Goal: Transaction & Acquisition: Purchase product/service

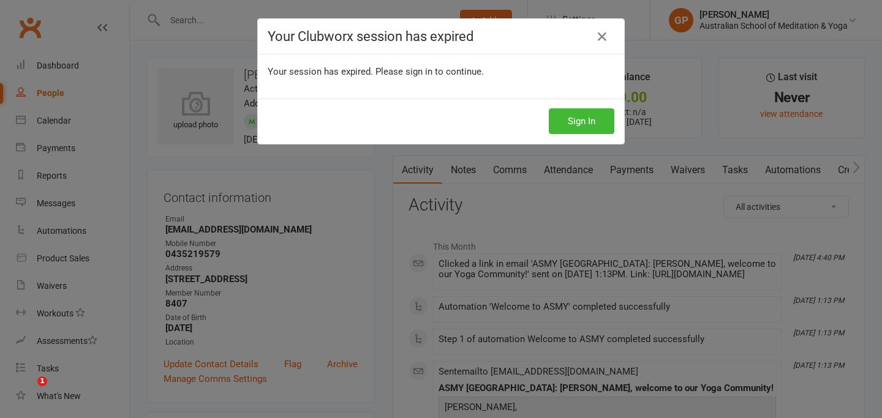
click at [606, 42] on icon at bounding box center [602, 36] width 15 height 15
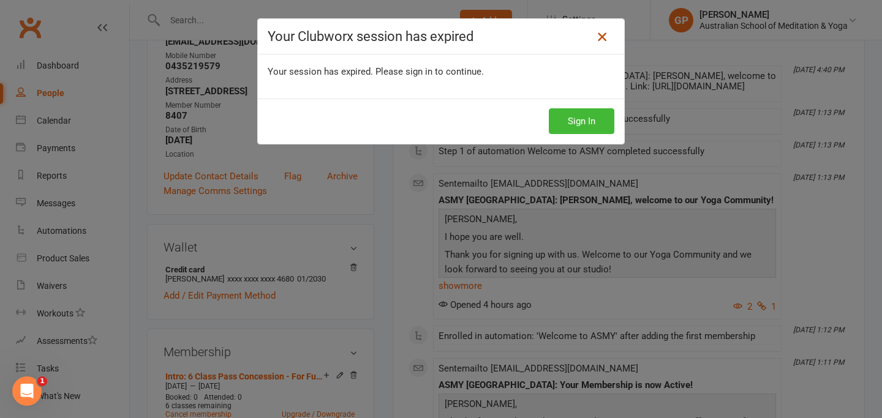
click at [603, 40] on icon at bounding box center [602, 36] width 15 height 15
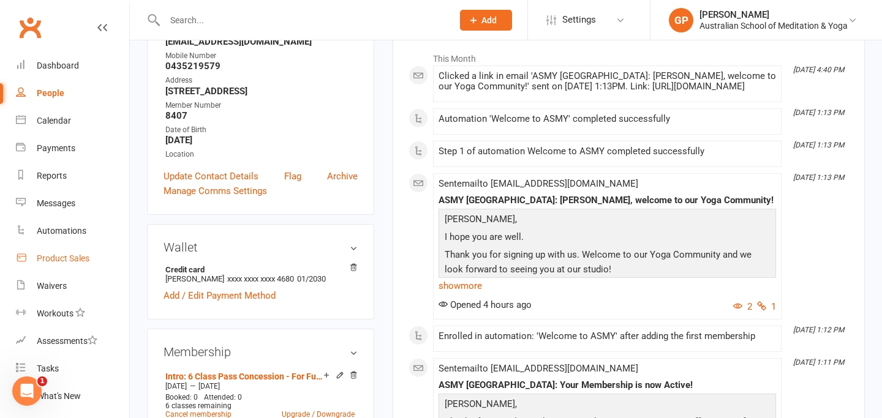
click at [64, 265] on link "Product Sales" at bounding box center [72, 259] width 113 height 28
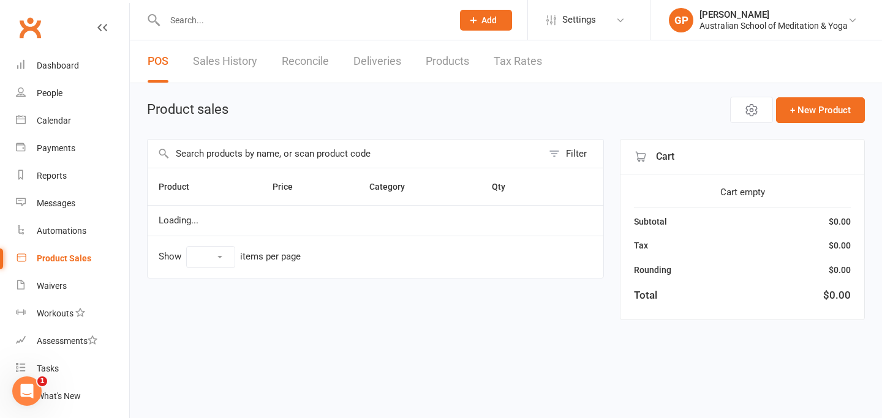
select select "50"
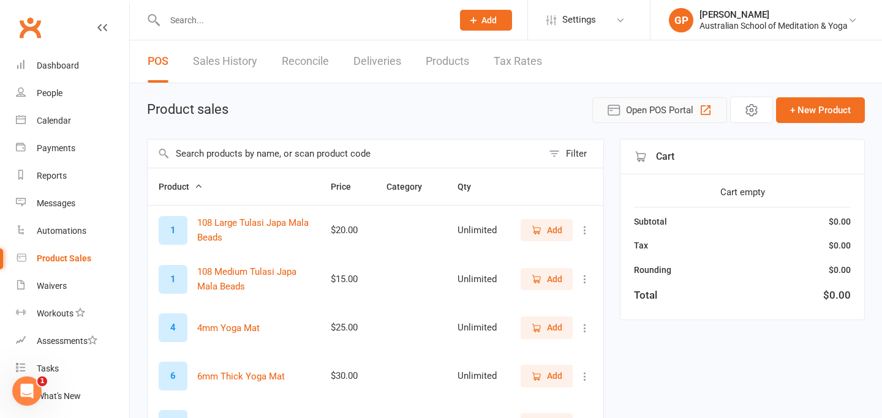
click at [657, 110] on span "Open POS Portal" at bounding box center [659, 110] width 67 height 15
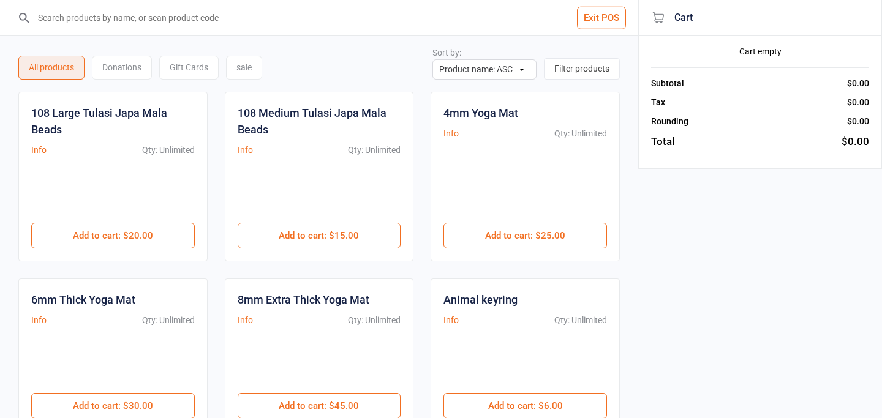
click at [132, 21] on input "search" at bounding box center [326, 18] width 589 height 36
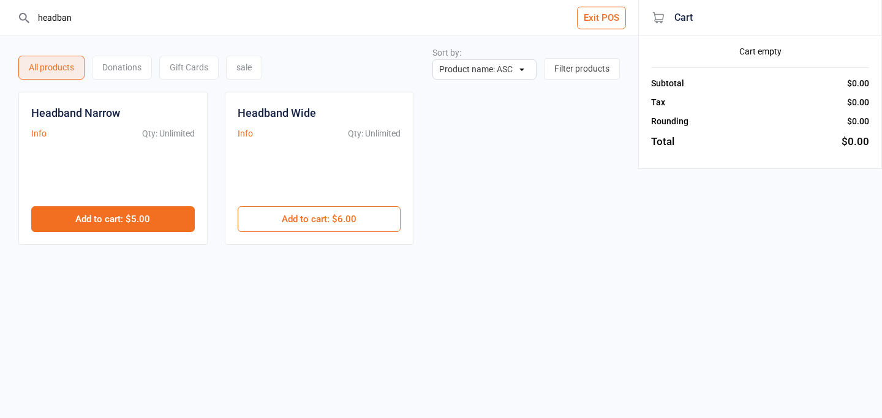
type input "headban"
click at [132, 215] on button "Add to cart : $5.00" at bounding box center [113, 219] width 164 height 26
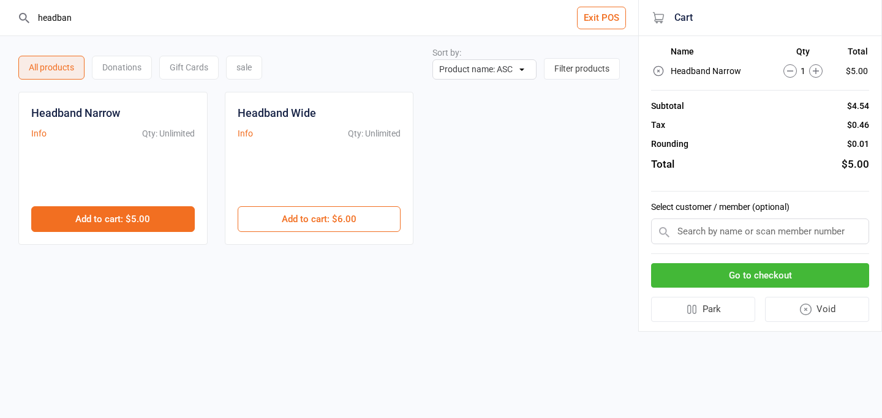
click at [132, 215] on button "Add to cart : $5.00" at bounding box center [113, 219] width 164 height 26
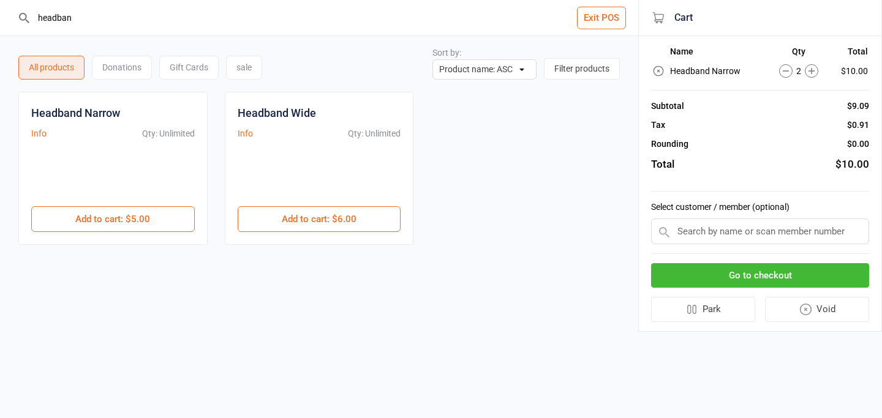
click at [738, 284] on button "Go to checkout" at bounding box center [760, 275] width 218 height 25
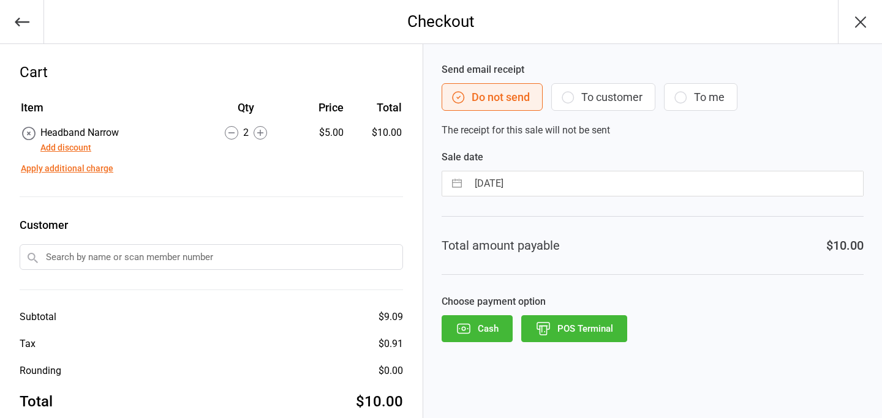
click at [867, 21] on icon "button" at bounding box center [861, 22] width 20 height 20
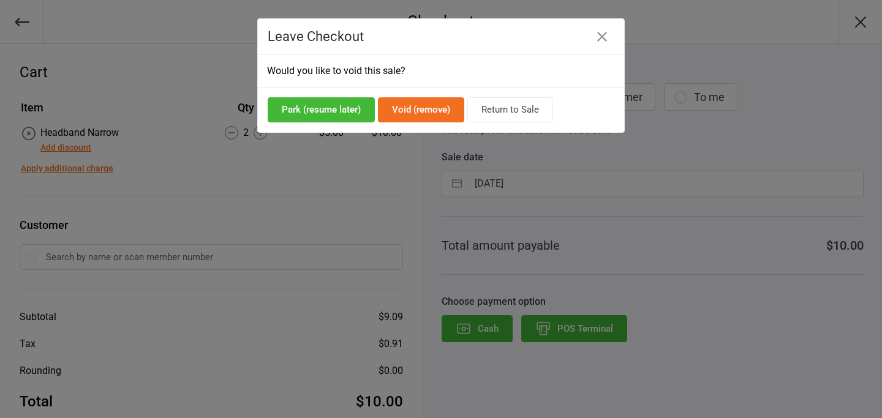
click at [533, 111] on button "Return to Sale" at bounding box center [510, 109] width 86 height 25
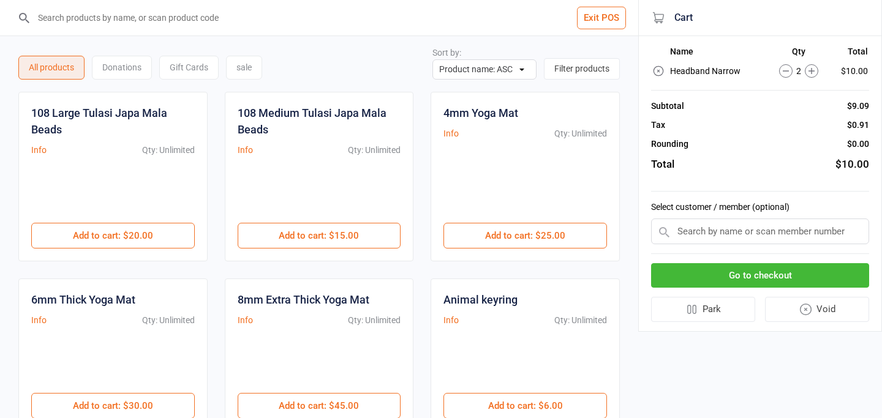
click at [710, 274] on button "Go to checkout" at bounding box center [760, 275] width 218 height 25
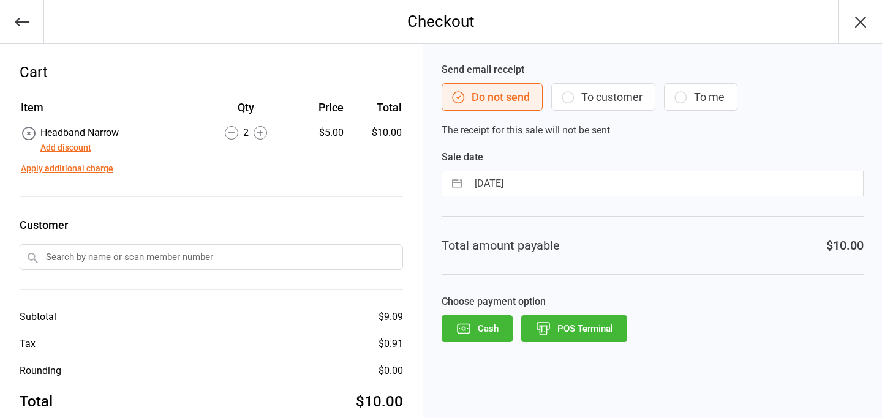
click at [578, 332] on button "POS Terminal" at bounding box center [574, 328] width 106 height 27
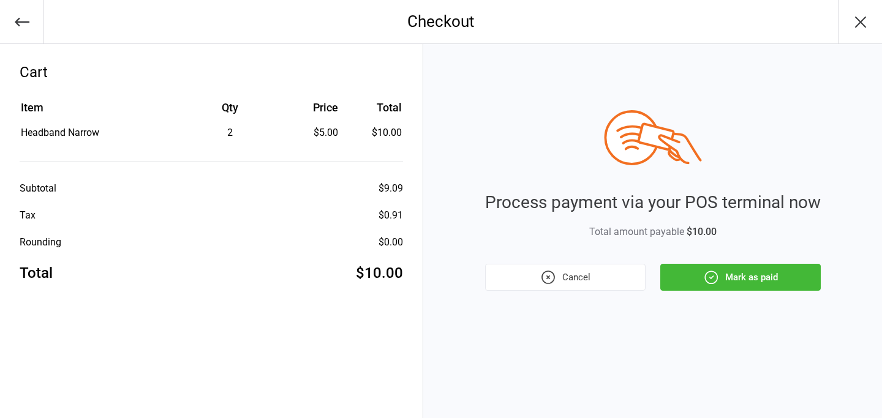
click at [692, 270] on button "Mark as paid" at bounding box center [740, 277] width 160 height 27
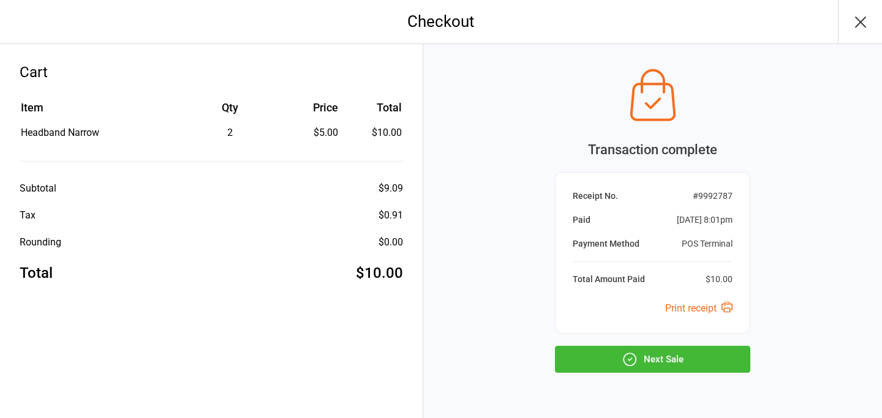
click at [664, 371] on button "Next Sale" at bounding box center [652, 359] width 195 height 27
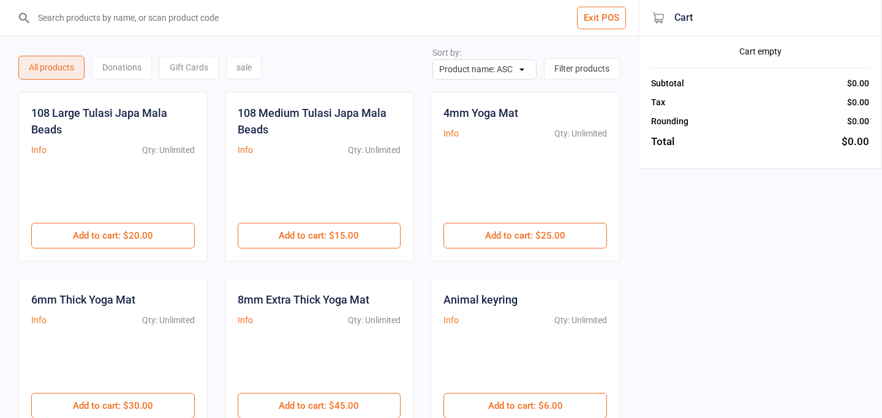
click at [596, 19] on button "Exit POS" at bounding box center [601, 18] width 49 height 23
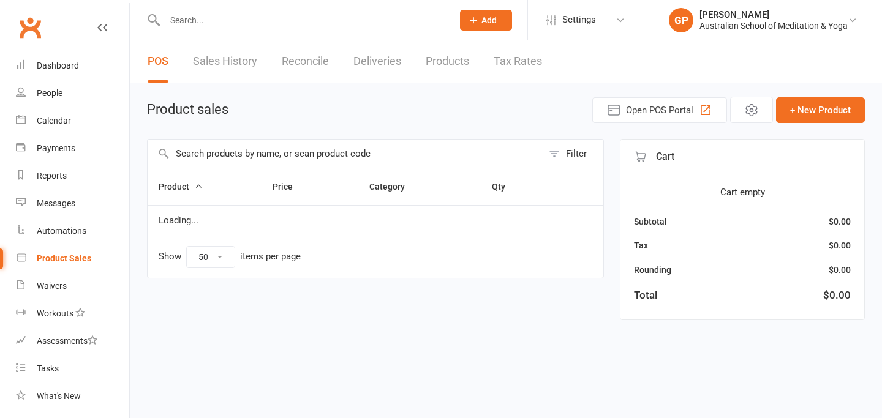
select select "50"
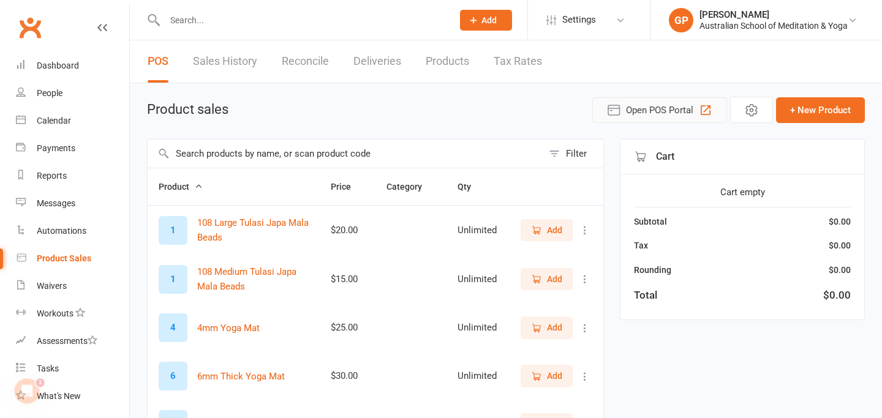
click at [632, 109] on span "Open POS Portal" at bounding box center [659, 110] width 67 height 15
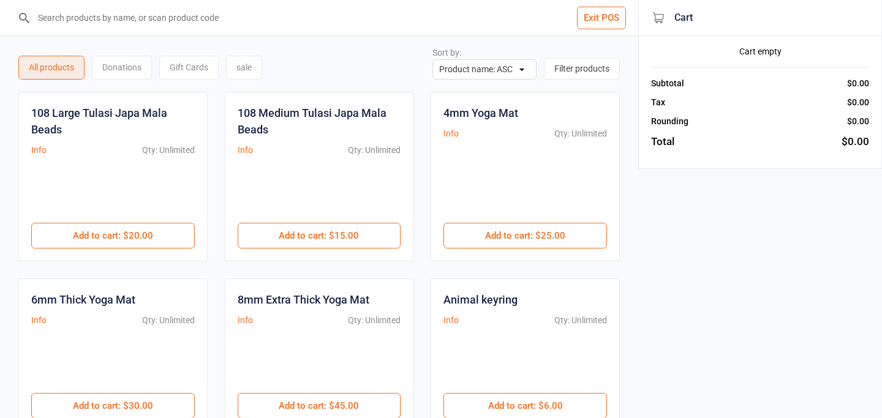
click at [167, 18] on input "search" at bounding box center [326, 18] width 589 height 36
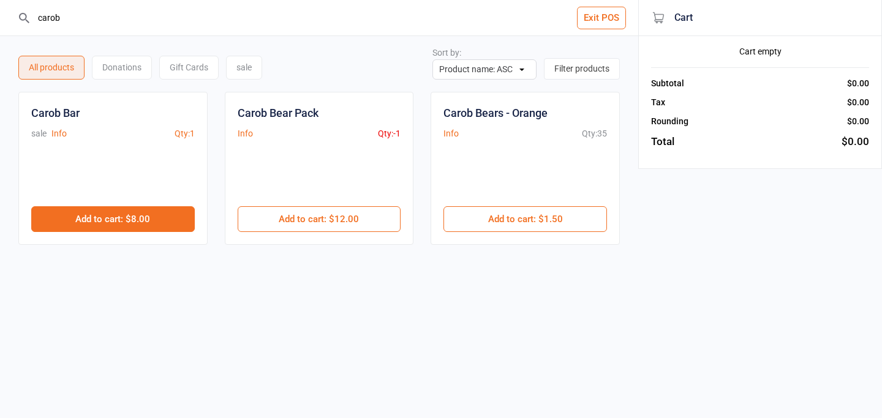
type input "carob"
click at [121, 214] on button "Add to cart : $8.00" at bounding box center [113, 219] width 164 height 26
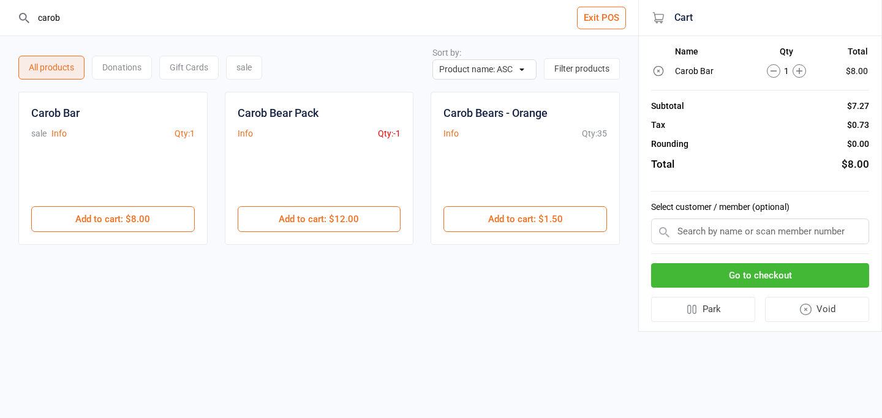
click at [745, 283] on button "Go to checkout" at bounding box center [760, 275] width 218 height 25
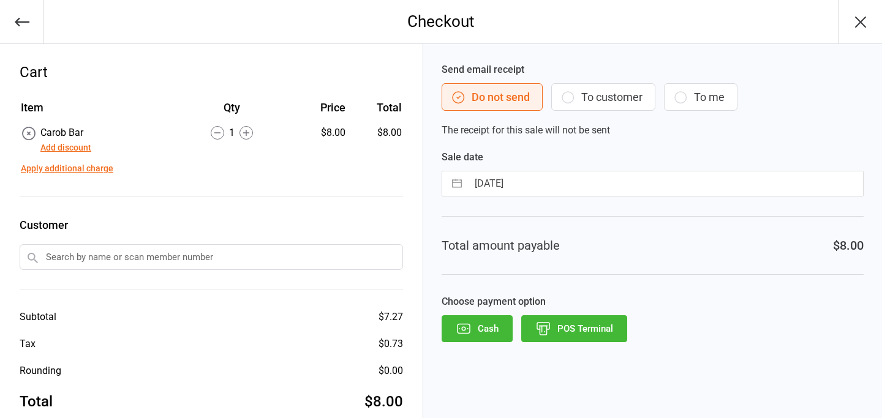
click at [562, 335] on button "POS Terminal" at bounding box center [574, 328] width 106 height 27
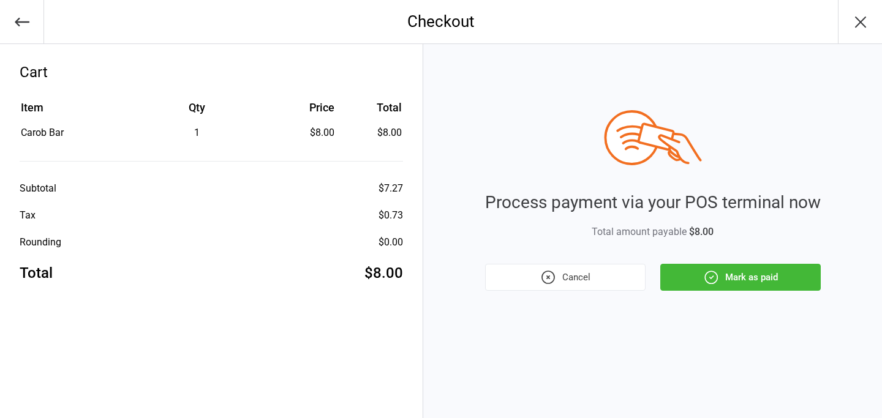
click at [771, 280] on button "Mark as paid" at bounding box center [740, 277] width 160 height 27
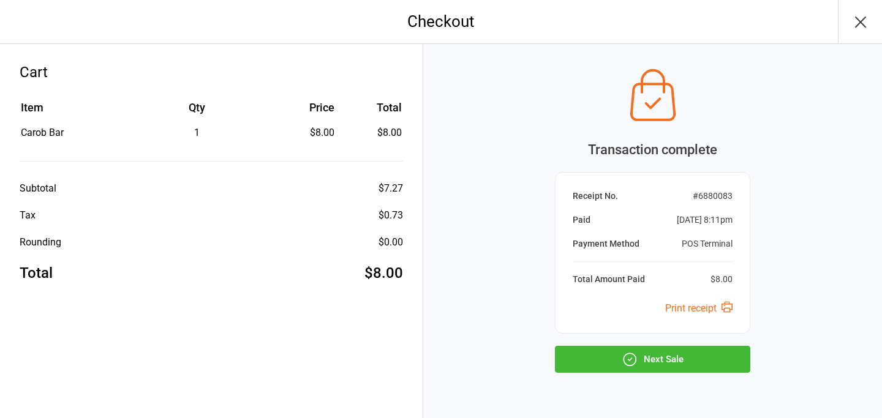
click at [682, 353] on button "Next Sale" at bounding box center [652, 359] width 195 height 27
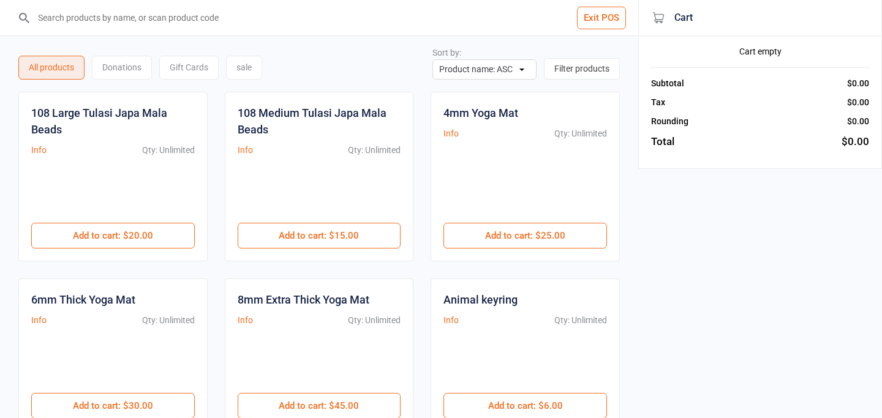
click at [579, 20] on button "Exit POS" at bounding box center [601, 18] width 49 height 23
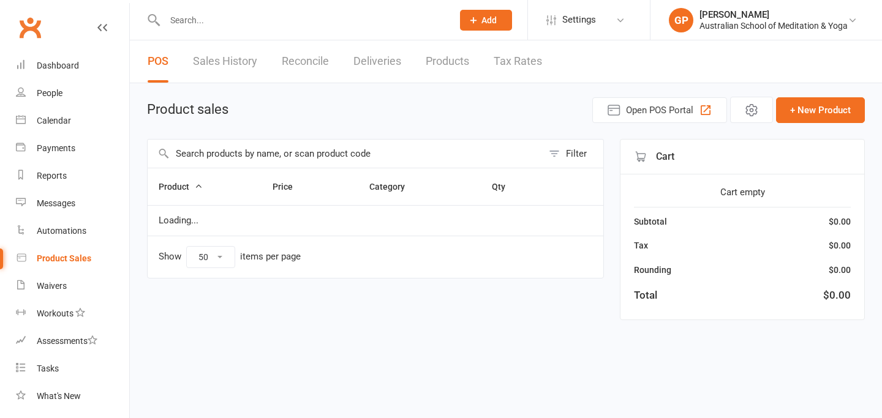
select select "50"
